Goal: Task Accomplishment & Management: Complete application form

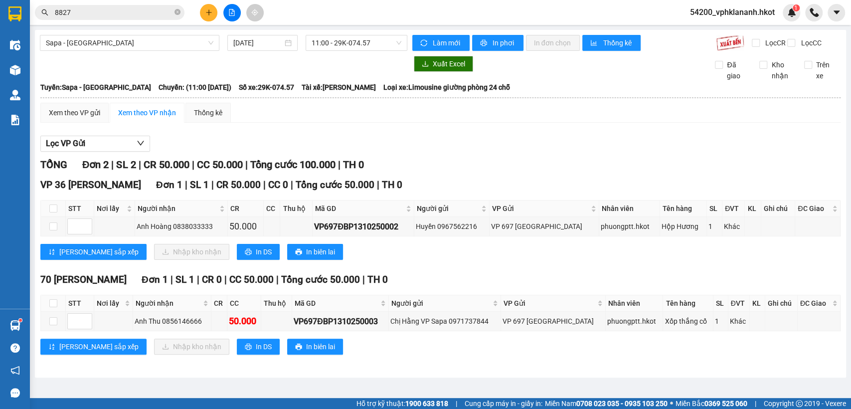
click at [203, 11] on button at bounding box center [208, 12] width 17 height 17
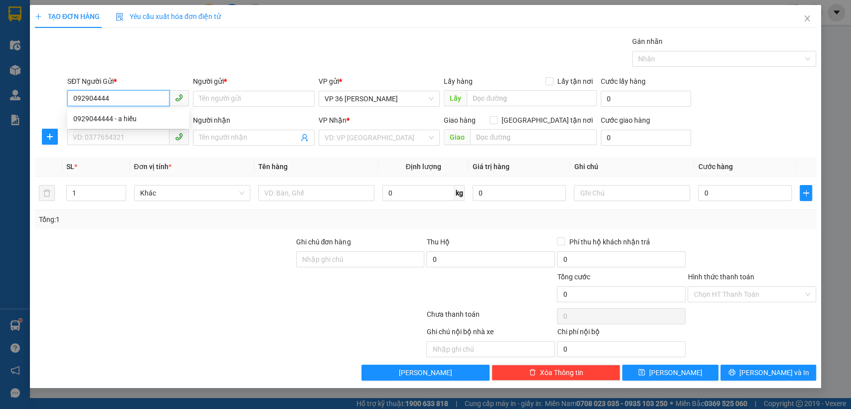
type input "0929044444"
click at [134, 115] on div "0929044444 - a hiếu" at bounding box center [128, 118] width 110 height 11
type input "a hiếu"
type input "0929044444"
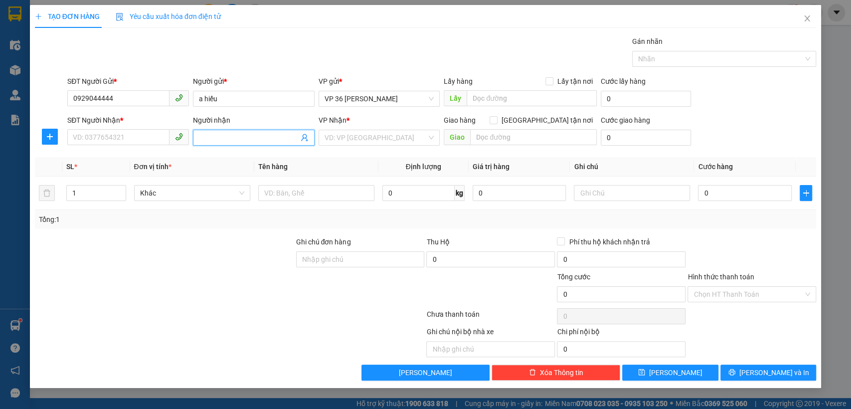
click at [283, 137] on input "Người nhận" at bounding box center [249, 137] width 100 height 11
click at [128, 139] on input "SĐT Người Nhận *" at bounding box center [118, 137] width 102 height 16
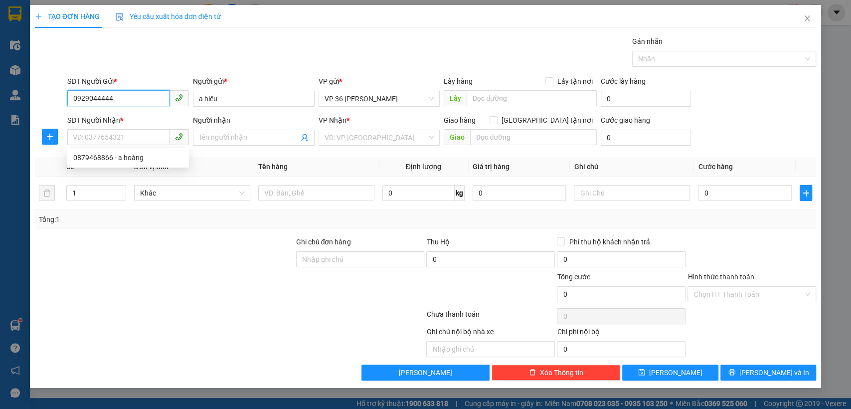
click at [135, 102] on input "0929044444" at bounding box center [118, 98] width 102 height 16
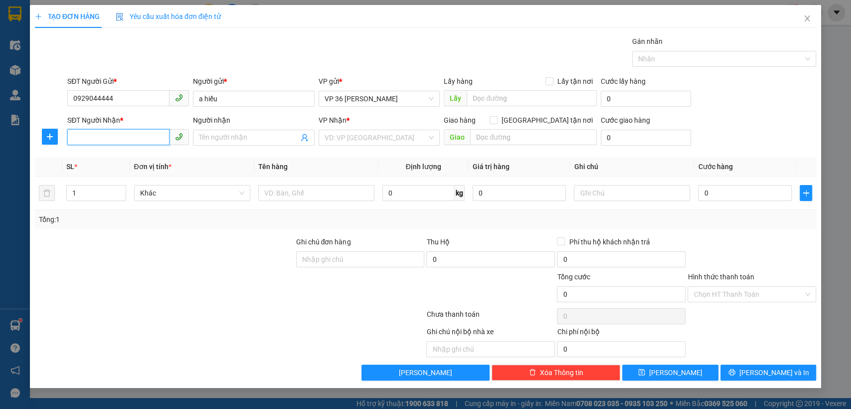
click at [130, 133] on input "SĐT Người Nhận *" at bounding box center [118, 137] width 102 height 16
paste input "0879468866"
type input "0879468866"
click at [254, 138] on input "Người nhận" at bounding box center [249, 137] width 100 height 11
paste input "a hoàng"
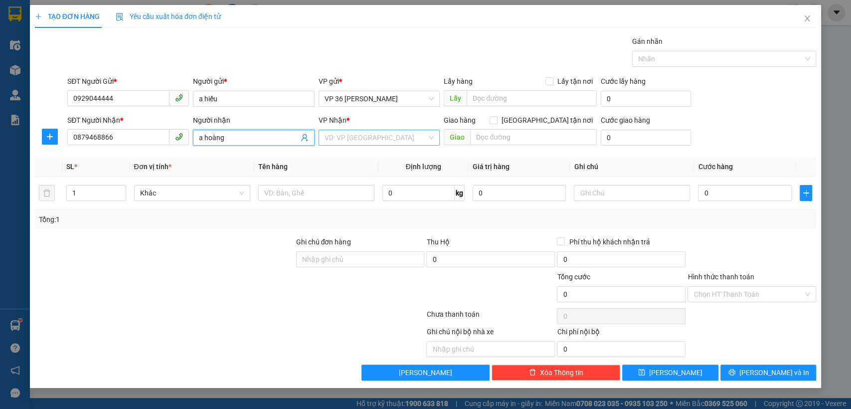
type input "a hoàng"
click at [376, 136] on input "search" at bounding box center [375, 137] width 103 height 15
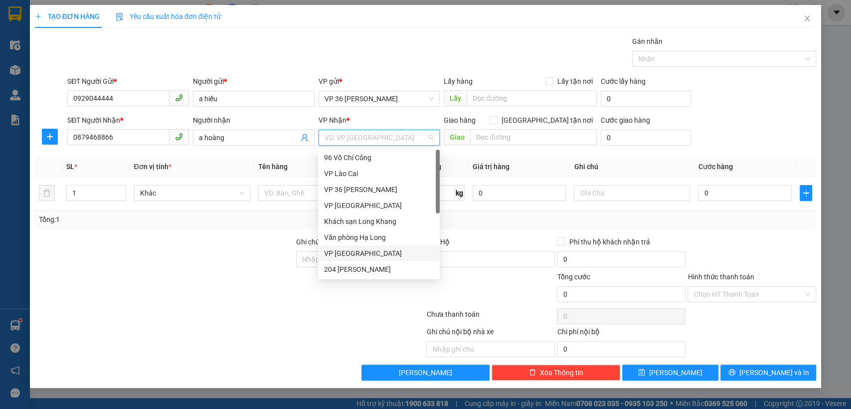
drag, startPoint x: 363, startPoint y: 254, endPoint x: 448, endPoint y: 185, distance: 109.1
click at [363, 253] on div "VP Đà Nẵng" at bounding box center [379, 253] width 110 height 11
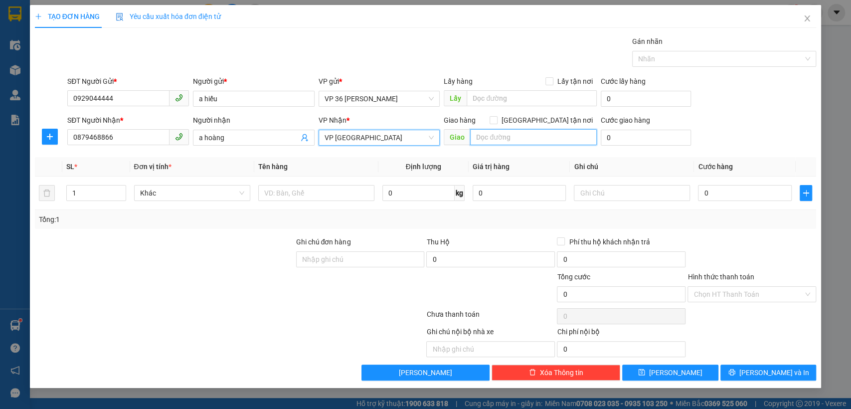
drag, startPoint x: 491, startPoint y: 134, endPoint x: 505, endPoint y: 133, distance: 14.0
click at [491, 134] on input "text" at bounding box center [533, 137] width 127 height 16
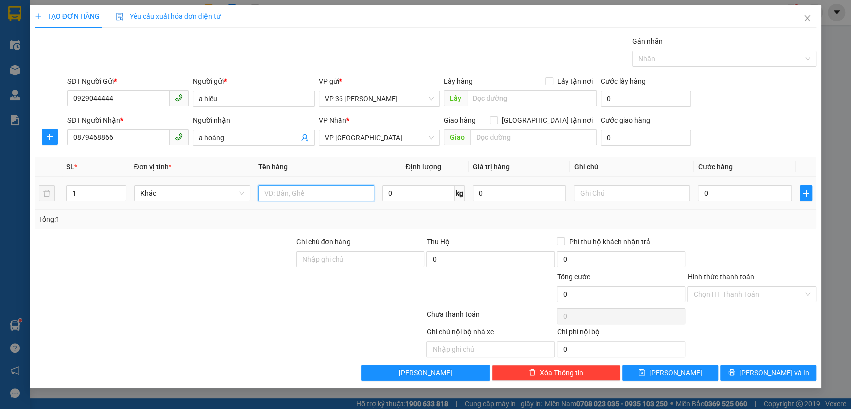
click at [275, 195] on input "text" at bounding box center [316, 193] width 116 height 16
type input "cây"
click at [425, 192] on input "0" at bounding box center [418, 193] width 72 height 16
type input "3"
click at [498, 191] on input "0" at bounding box center [520, 193] width 94 height 16
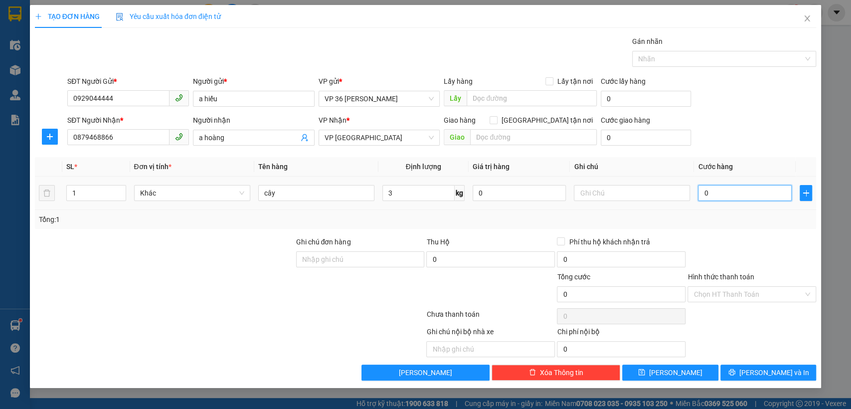
click at [719, 196] on input "0" at bounding box center [745, 193] width 94 height 16
type input "8"
type input "80"
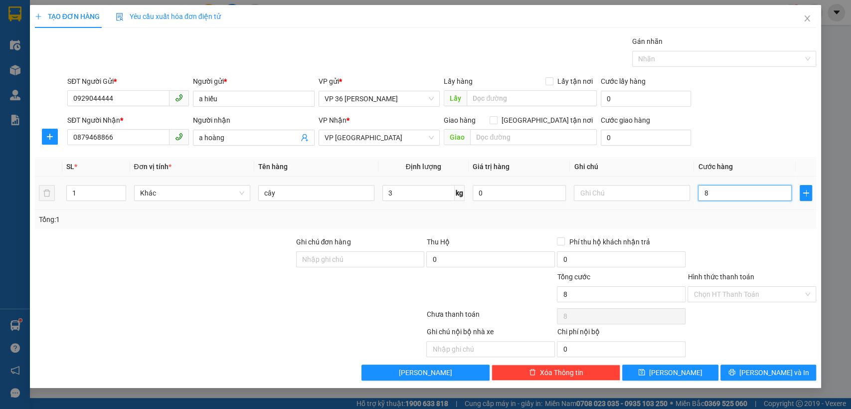
type input "80"
type input "800"
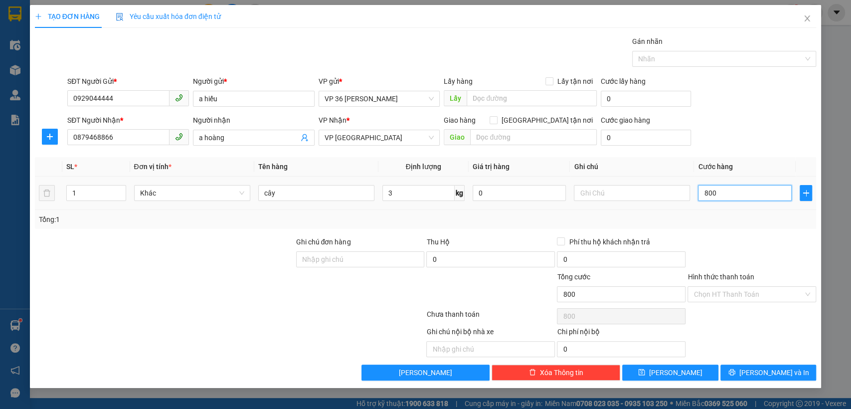
type input "8.000"
type input "80.000"
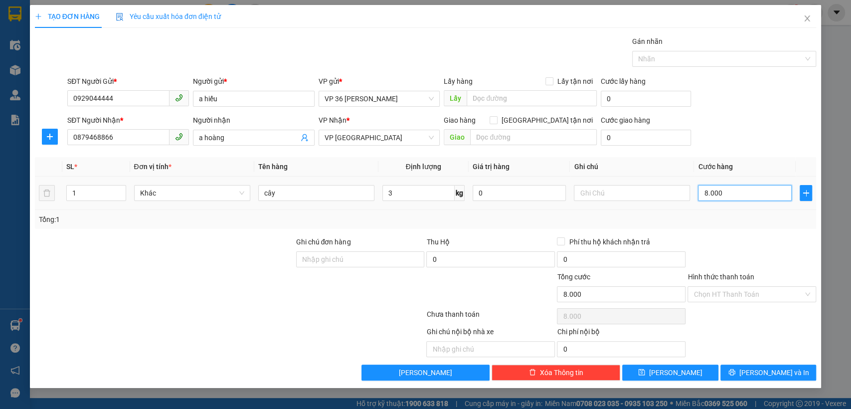
type input "80.000"
click at [559, 240] on input "Phí thu hộ khách nhận trả" at bounding box center [560, 240] width 7 height 7
checkbox input "true"
click at [750, 293] on input "Hình thức thanh toán" at bounding box center [748, 294] width 110 height 15
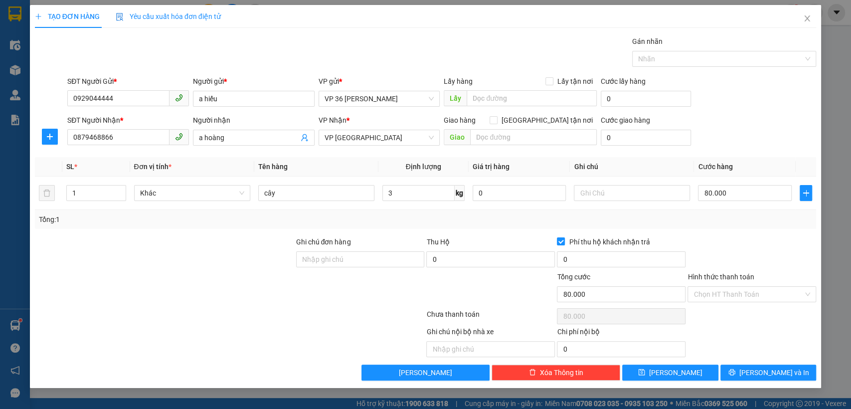
click at [713, 324] on div "Chọn HT Thanh Toán" at bounding box center [751, 316] width 131 height 20
click at [770, 372] on span "[PERSON_NAME] và In" at bounding box center [774, 372] width 70 height 11
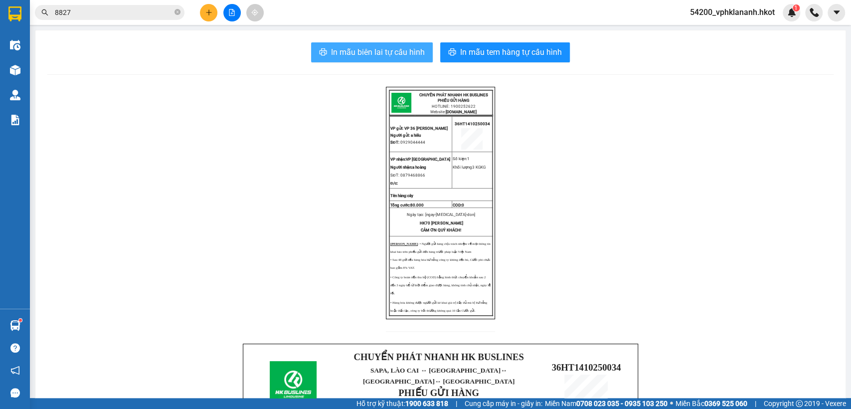
click at [383, 54] on span "In mẫu biên lai tự cấu hình" at bounding box center [378, 52] width 94 height 12
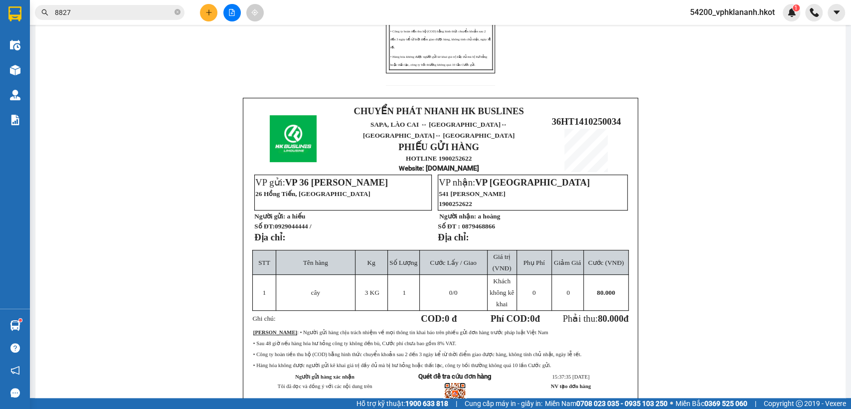
scroll to position [310, 0]
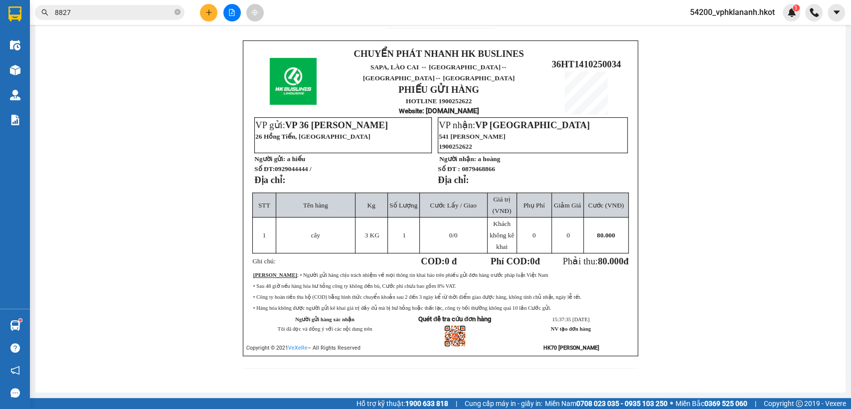
click at [758, 111] on div "CHUYỂN PHÁT NHANH HK BUSLINES PHIẾU GỬI HÀNG HOTLINE: 1900252622 Website: HKBUS…" at bounding box center [440, 82] width 786 height 597
click at [712, 149] on div "CHUYỂN PHÁT NHANH HK BUSLINES PHIẾU GỬI HÀNG HOTLINE: 1900252622 Website: HKBUS…" at bounding box center [440, 82] width 786 height 597
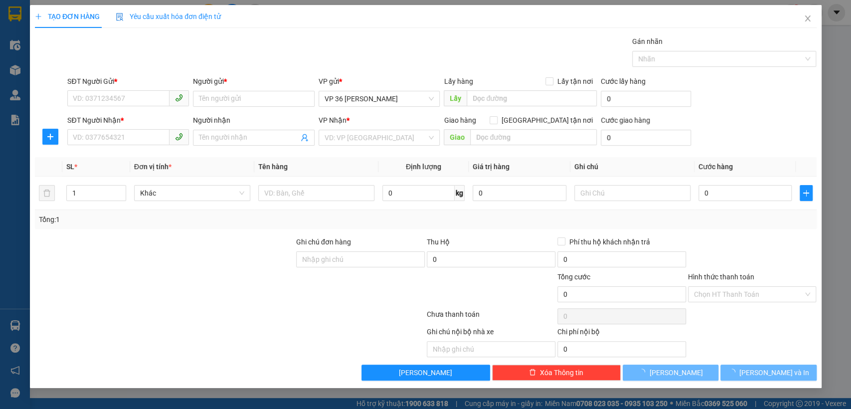
click at [138, 13] on span "Yêu cầu xuất hóa đơn điện tử" at bounding box center [168, 16] width 105 height 8
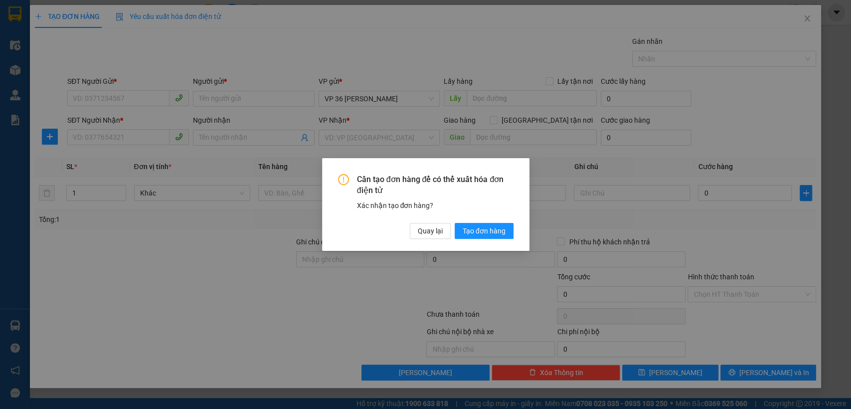
click at [41, 12] on div "Cần tạo đơn hàng để có thể xuất hóa đơn điện tử Xác nhận tạo đơn hàng? Quay lại…" at bounding box center [425, 204] width 851 height 409
click at [431, 229] on span "Quay lại" at bounding box center [430, 230] width 25 height 11
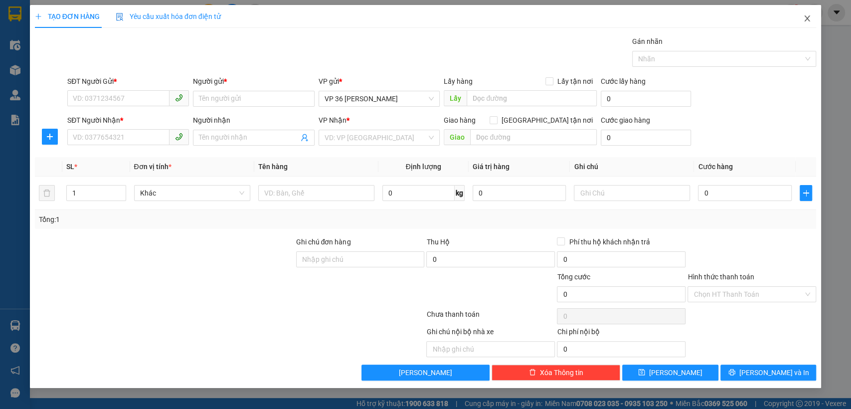
click at [808, 14] on span "Close" at bounding box center [807, 19] width 28 height 28
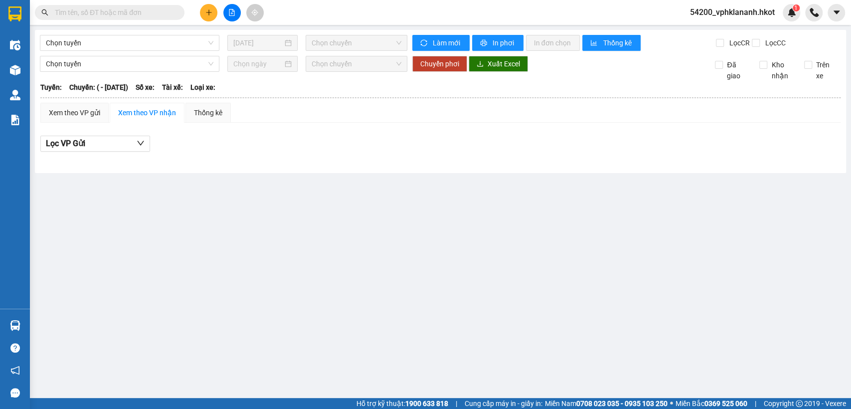
click at [131, 9] on input "text" at bounding box center [114, 12] width 118 height 11
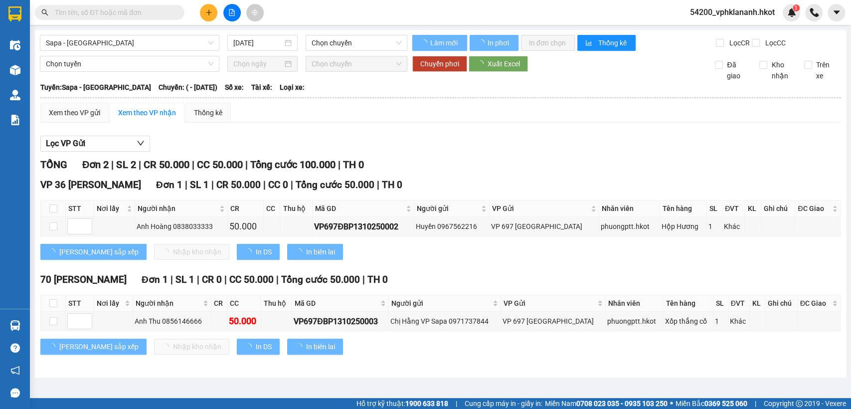
paste input "0929044444"
type input "0929044444"
type input "13/10/2025"
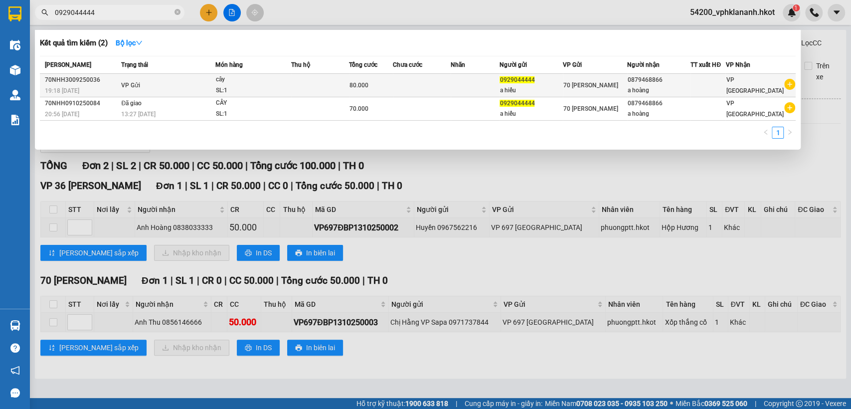
type input "0929044444"
click at [590, 86] on span "70 Nguyễn Hữu Huân" at bounding box center [590, 85] width 55 height 7
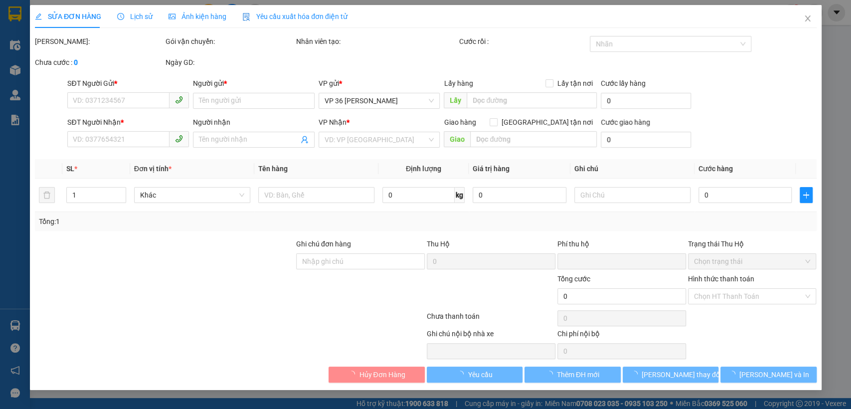
type input "0929044444"
type input "a hiếu"
type input "0879468866"
type input "a hoàng"
type input "0"
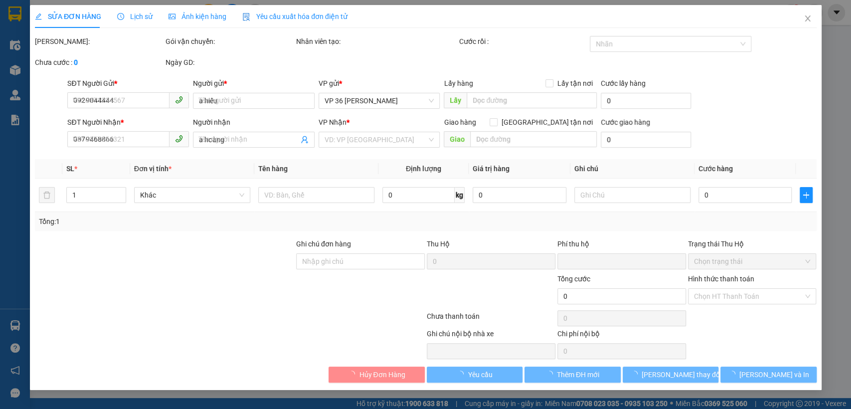
type input "80.000"
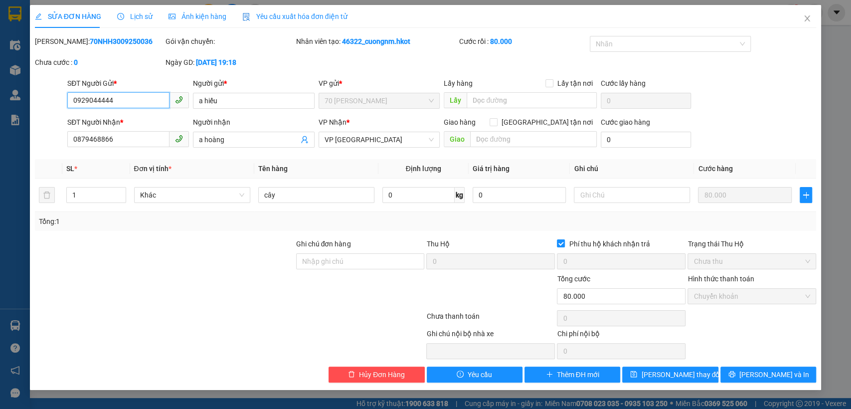
drag, startPoint x: 142, startPoint y: 102, endPoint x: 39, endPoint y: 108, distance: 102.4
click at [39, 108] on div "SĐT Người Gửi * 0929044444 0929044444 Người gửi * a hiếu VP gửi * 70 Nguyễn Hữu…" at bounding box center [426, 95] width 784 height 35
drag, startPoint x: 263, startPoint y: 99, endPoint x: 167, endPoint y: 103, distance: 95.8
click at [167, 103] on div "SĐT Người Gửi * 0929044444 Người gửi * a hiếu a hiếu VP gửi * 70 Nguyễn Hữu Huâ…" at bounding box center [441, 95] width 753 height 35
drag, startPoint x: 136, startPoint y: 141, endPoint x: 53, endPoint y: 140, distance: 82.8
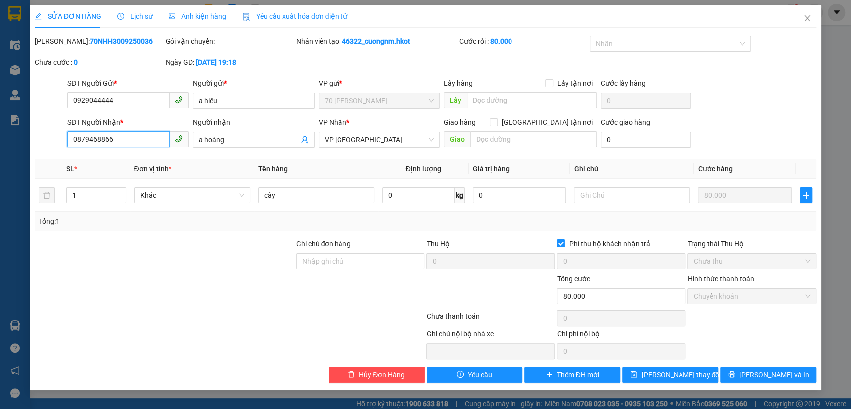
click at [53, 140] on div "SĐT Người Nhận * 0879468866 0879468866 Người nhận a hoàng VP Nhận * VP Đà Nẵng …" at bounding box center [426, 134] width 784 height 35
drag, startPoint x: 243, startPoint y: 138, endPoint x: 186, endPoint y: 144, distance: 57.1
click at [186, 144] on div "SĐT Người Nhận * 0879468866 Người nhận a hoàng a hoàng VP Nhận * VP Đà Nẵng Gia…" at bounding box center [441, 134] width 753 height 35
click at [807, 14] on icon "close" at bounding box center [807, 18] width 8 height 8
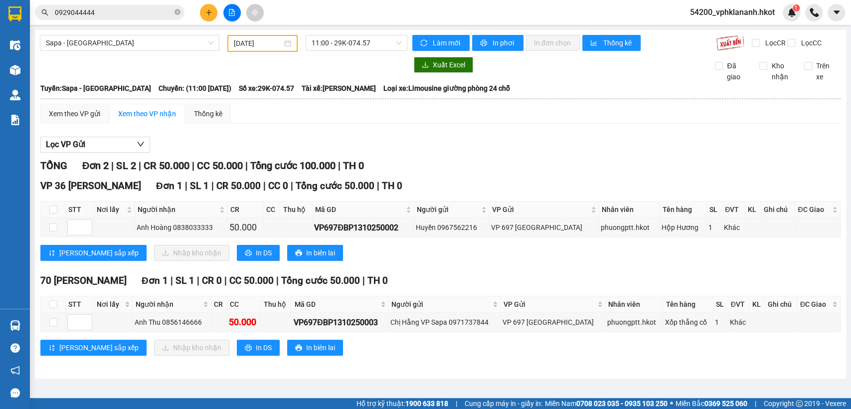
click at [143, 15] on input "0929044444" at bounding box center [114, 12] width 118 height 11
